Goal: Task Accomplishment & Management: Use online tool/utility

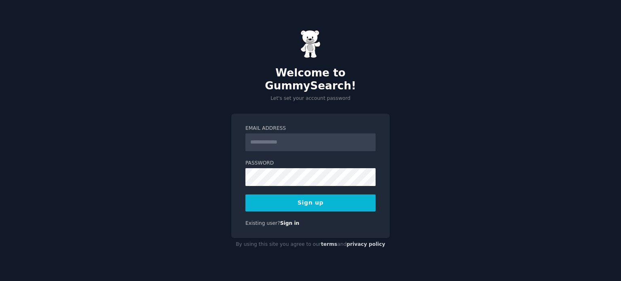
click at [260, 137] on input "Email Address" at bounding box center [310, 142] width 130 height 18
type input "**********"
click at [321, 197] on button "Sign up" at bounding box center [310, 202] width 130 height 17
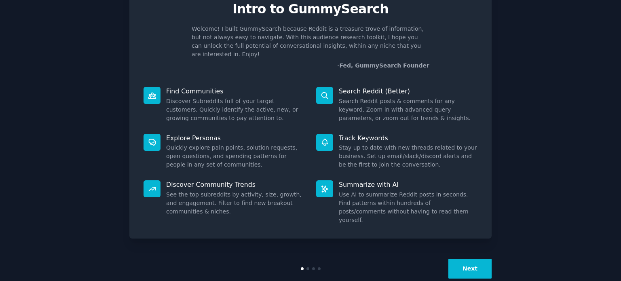
scroll to position [34, 0]
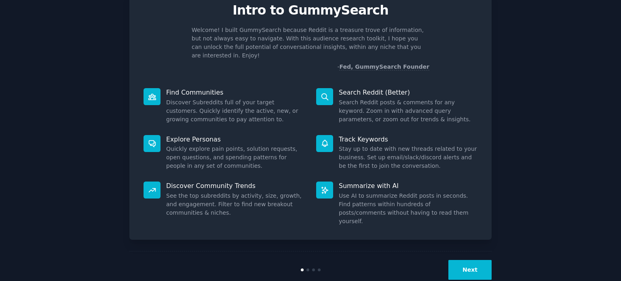
click at [169, 135] on p "Explore Personas" at bounding box center [235, 139] width 139 height 8
click at [186, 88] on p "Find Communities" at bounding box center [235, 92] width 139 height 8
click at [149, 93] on icon at bounding box center [152, 97] width 8 height 8
click at [153, 135] on div at bounding box center [152, 143] width 17 height 17
click at [190, 135] on p "Explore Personas" at bounding box center [235, 139] width 139 height 8
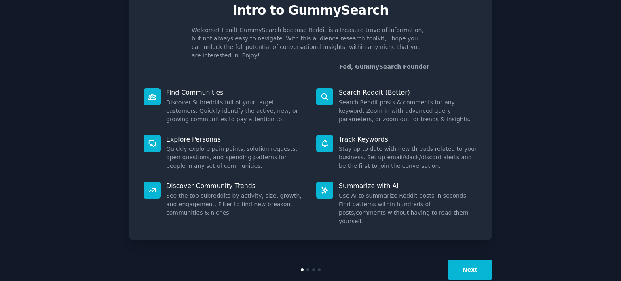
click at [477, 260] on button "Next" at bounding box center [469, 270] width 43 height 20
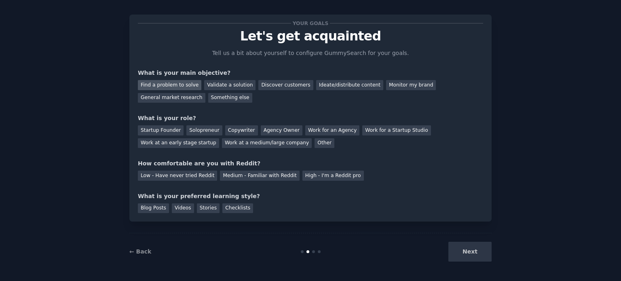
click at [182, 85] on div "Find a problem to solve" at bounding box center [169, 85] width 63 height 10
click at [209, 84] on div "Validate a solution" at bounding box center [229, 85] width 51 height 10
click at [177, 84] on div "Find a problem to solve" at bounding box center [169, 85] width 63 height 10
click at [194, 127] on div "Solopreneur" at bounding box center [204, 130] width 36 height 10
click at [196, 175] on div "Low - Have never tried Reddit" at bounding box center [177, 176] width 79 height 10
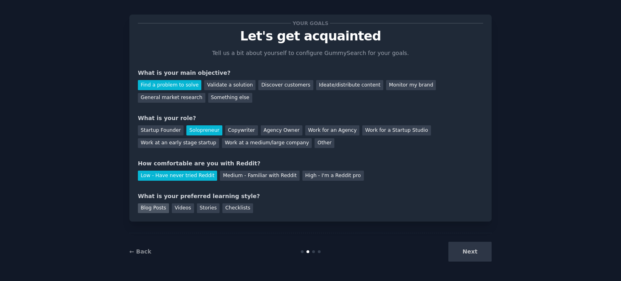
click at [156, 209] on div "Blog Posts" at bounding box center [153, 208] width 31 height 10
click at [476, 254] on button "Next" at bounding box center [469, 252] width 43 height 20
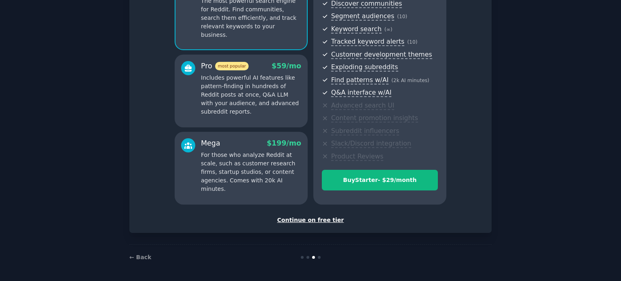
scroll to position [95, 0]
click at [325, 220] on div "Continue on free tier" at bounding box center [310, 220] width 345 height 8
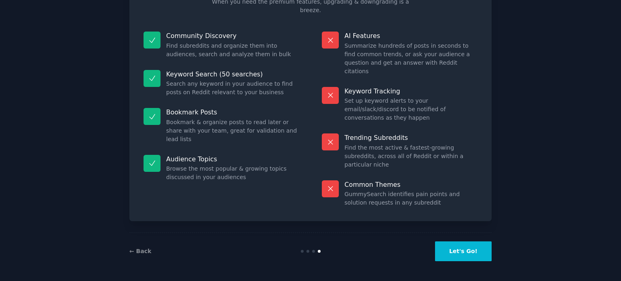
scroll to position [34, 0]
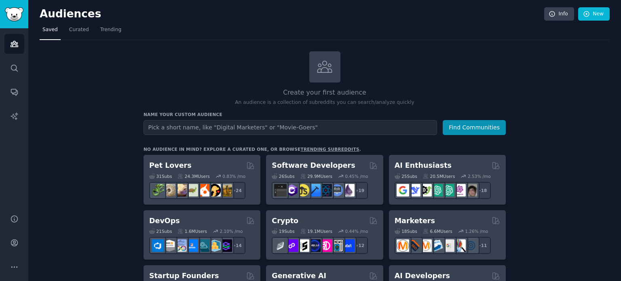
click at [380, 128] on input "text" at bounding box center [291, 127] width 294 height 15
type input "auctions"
click at [486, 127] on button "Find Communities" at bounding box center [474, 127] width 63 height 15
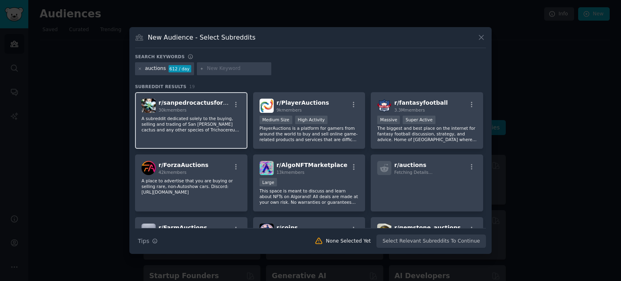
drag, startPoint x: 201, startPoint y: 120, endPoint x: 175, endPoint y: 117, distance: 26.5
click at [175, 117] on p "A subreddit dedicated solely to the buying, selling and trading of San [PERSON_…" at bounding box center [190, 124] width 99 height 17
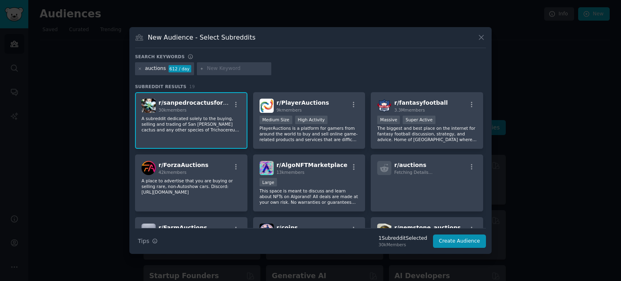
click at [175, 117] on p "A subreddit dedicated solely to the buying, selling and trading of San [PERSON_…" at bounding box center [190, 124] width 99 height 17
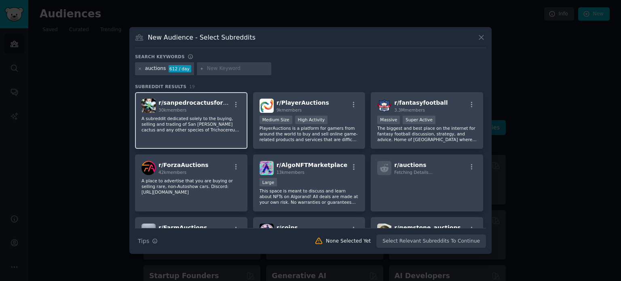
click at [175, 117] on p "A subreddit dedicated solely to the buying, selling and trading of San [PERSON_…" at bounding box center [190, 124] width 99 height 17
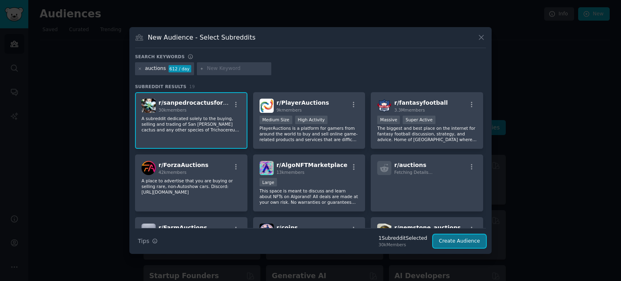
click at [462, 240] on button "Create Audience" at bounding box center [459, 241] width 53 height 14
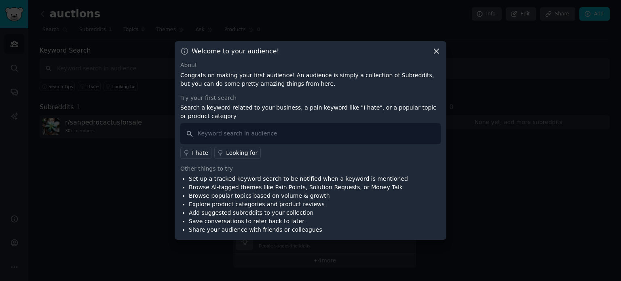
click at [433, 50] on icon at bounding box center [436, 51] width 8 height 8
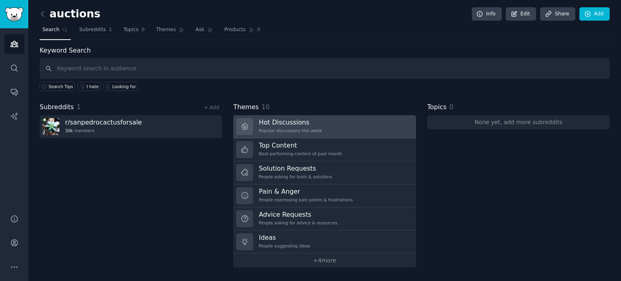
click at [327, 123] on link "Hot Discussions Popular discussions this week" at bounding box center [324, 126] width 182 height 23
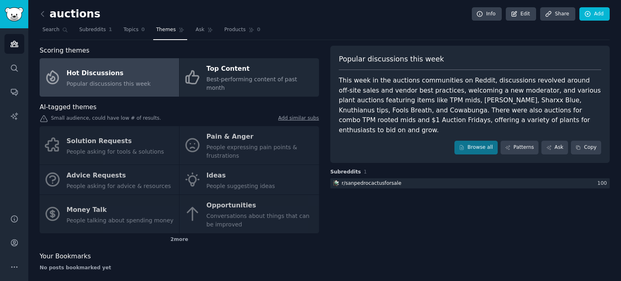
click at [252, 140] on div "Solution Requests People asking for tools & solutions Pain & Anger People expre…" at bounding box center [179, 179] width 279 height 107
click at [236, 127] on div "Solution Requests People asking for tools & solutions Pain & Anger People expre…" at bounding box center [179, 179] width 279 height 107
click at [201, 132] on div "Solution Requests People asking for tools & solutions Pain & Anger People expre…" at bounding box center [179, 179] width 279 height 107
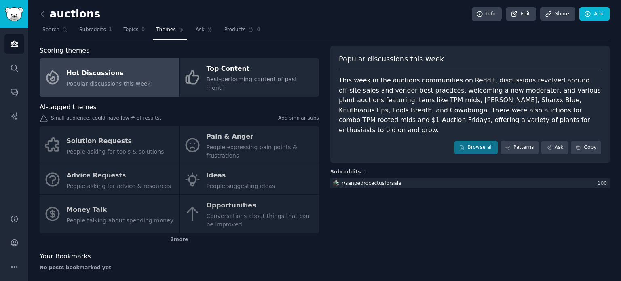
click at [215, 137] on div "Solution Requests People asking for tools & solutions Pain & Anger People expre…" at bounding box center [179, 179] width 279 height 107
click at [484, 141] on link "Browse all" at bounding box center [475, 148] width 43 height 14
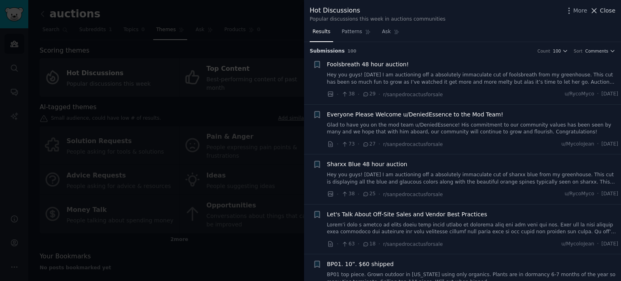
click at [597, 9] on icon at bounding box center [594, 10] width 4 height 4
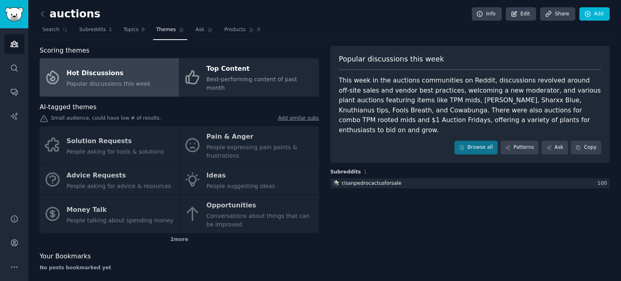
click at [217, 131] on div "Solution Requests People asking for tools & solutions Pain & Anger People expre…" at bounding box center [179, 179] width 279 height 107
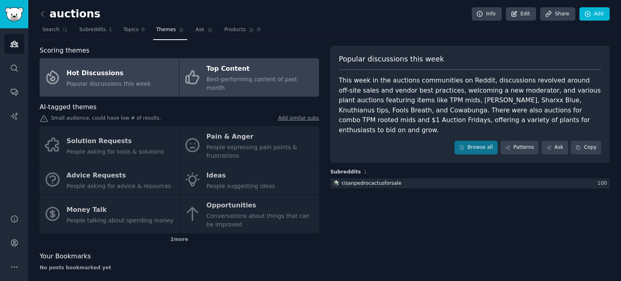
click at [229, 76] on span "Best-performing content of past month" at bounding box center [252, 83] width 91 height 15
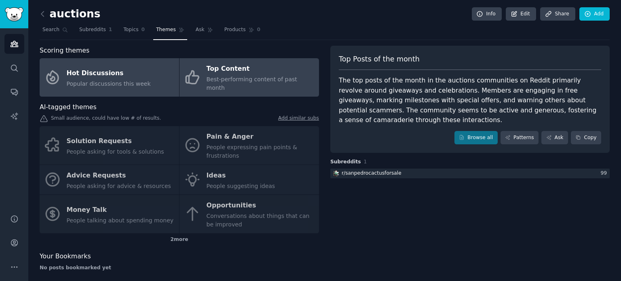
click at [116, 80] on div "Popular discussions this week" at bounding box center [109, 84] width 84 height 8
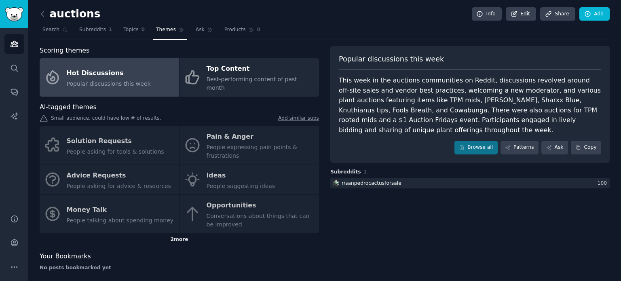
click at [179, 233] on div "2 more" at bounding box center [179, 239] width 279 height 13
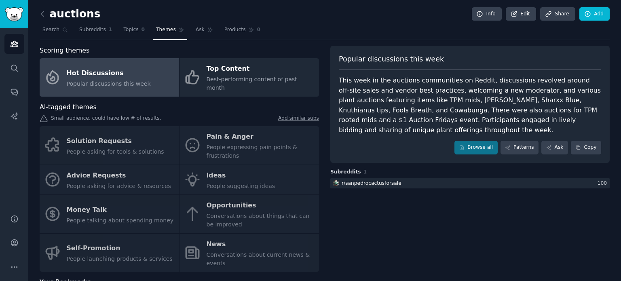
click at [89, 242] on div "Solution Requests People asking for tools & solutions Pain & Anger People expre…" at bounding box center [179, 199] width 279 height 146
click at [516, 148] on link "Patterns" at bounding box center [519, 148] width 38 height 14
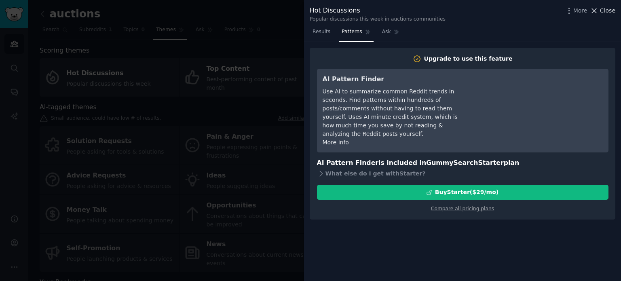
click at [598, 10] on icon at bounding box center [594, 10] width 8 height 8
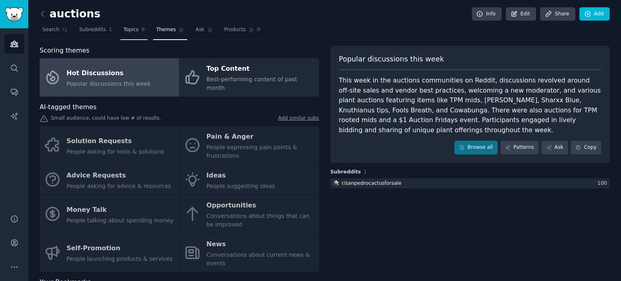
click at [129, 31] on span "Topics" at bounding box center [130, 29] width 15 height 7
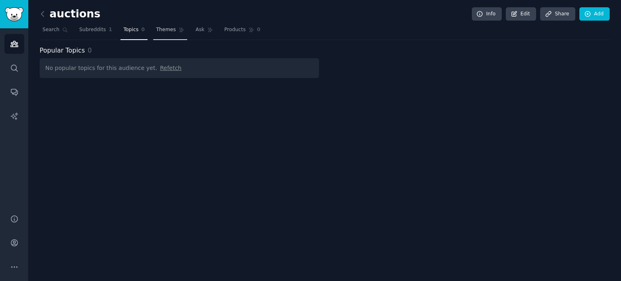
click at [162, 27] on span "Themes" at bounding box center [166, 29] width 20 height 7
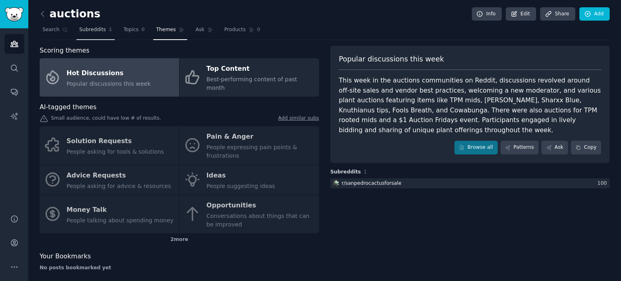
click at [98, 31] on span "Subreddits" at bounding box center [92, 29] width 27 height 7
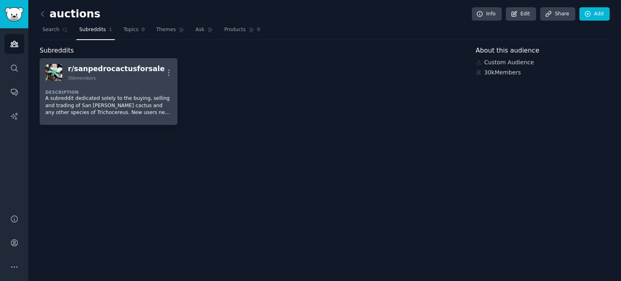
click at [91, 68] on div "r/ sanpedrocactusforsale" at bounding box center [116, 69] width 97 height 10
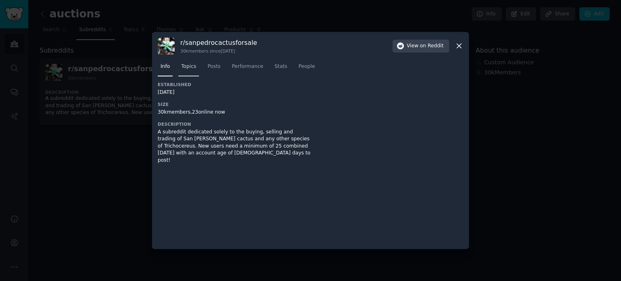
click at [183, 65] on span "Topics" at bounding box center [188, 66] width 15 height 7
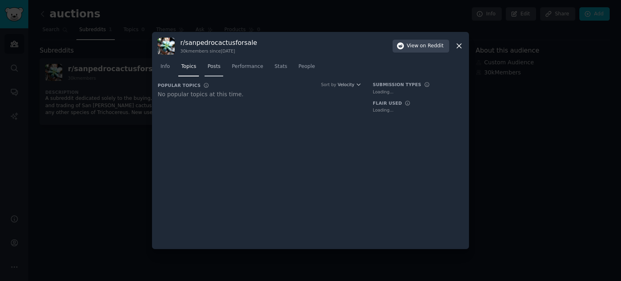
click at [214, 63] on span "Posts" at bounding box center [213, 66] width 13 height 7
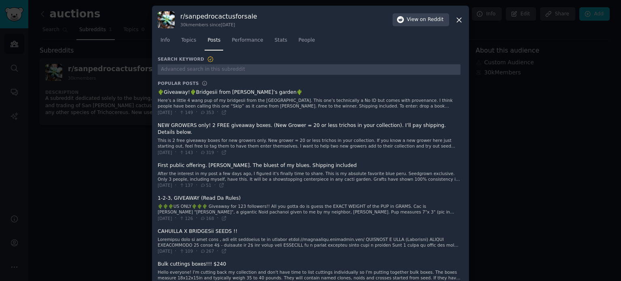
click at [461, 19] on icon at bounding box center [459, 20] width 8 height 8
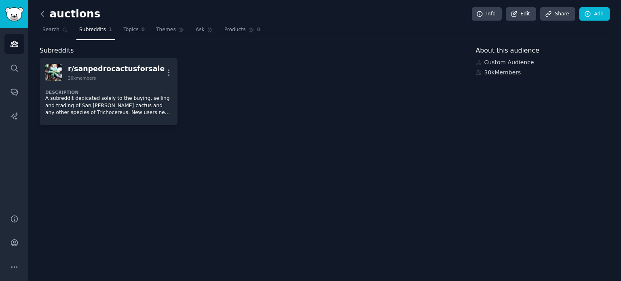
click at [41, 13] on icon at bounding box center [42, 13] width 2 height 5
